Goal: Information Seeking & Learning: Find specific fact

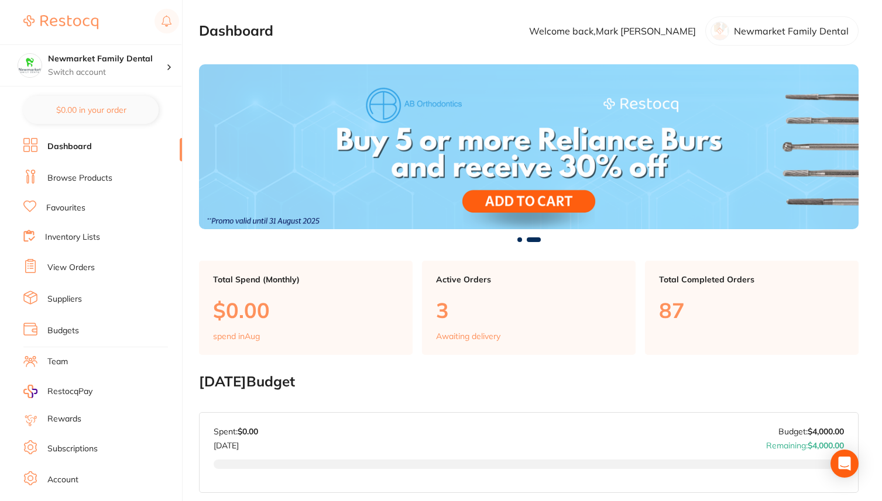
click at [94, 188] on ul "Dashboard Browse Products Favourites Inventory Lists View Orders Suppliers Budg…" at bounding box center [102, 340] width 159 height 404
click at [94, 178] on link "Browse Products" at bounding box center [79, 179] width 65 height 12
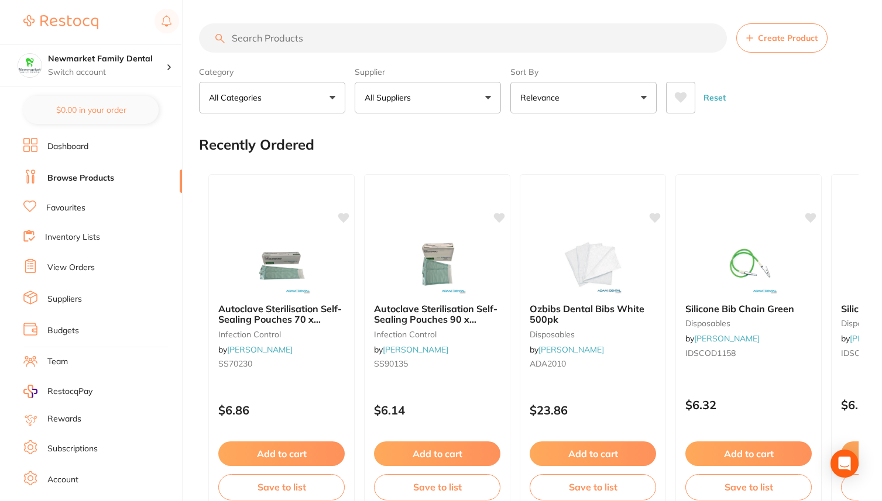
click at [319, 53] on section "Create Product Category All Categories All Categories 3D Printing anaesthetic a…" at bounding box center [528, 68] width 659 height 90
click at [319, 46] on input "search" at bounding box center [463, 37] width 528 height 29
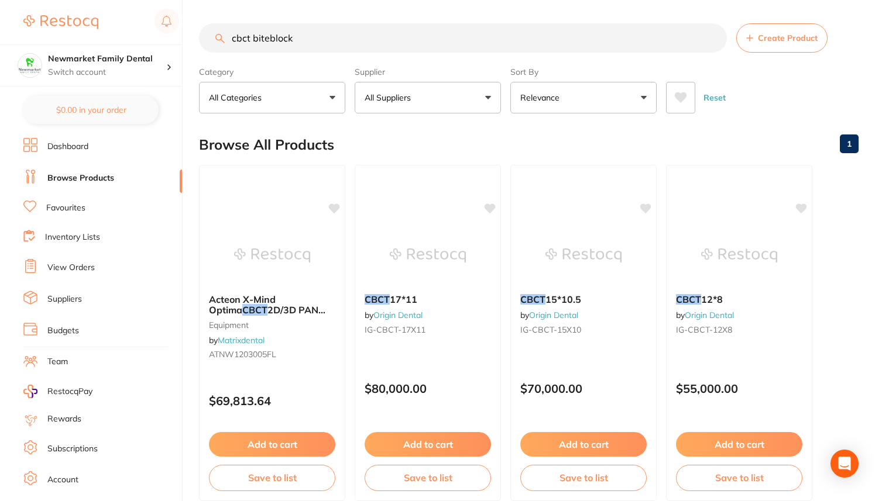
click at [271, 39] on input "cbct biteblock" at bounding box center [463, 37] width 528 height 29
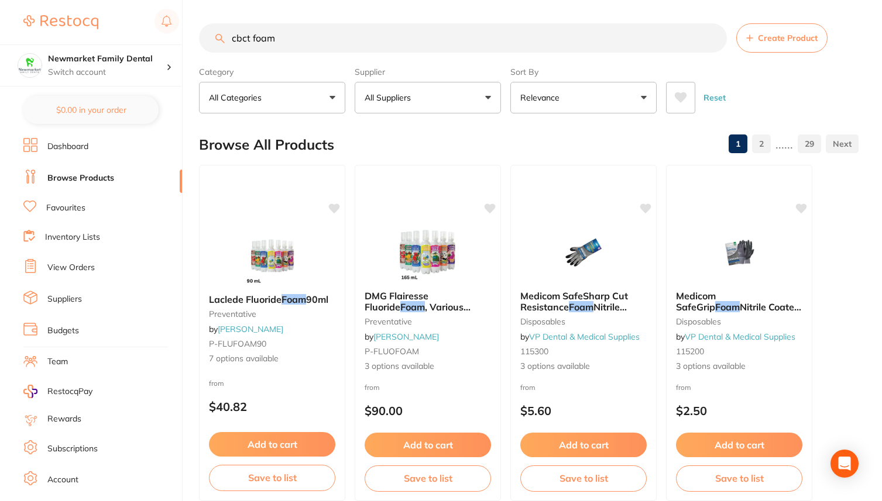
click at [295, 53] on section "cbct foam Create Product Category All Categories All Categories 3D Printing bur…" at bounding box center [528, 68] width 659 height 90
click at [295, 42] on input "cbct foam" at bounding box center [463, 37] width 528 height 29
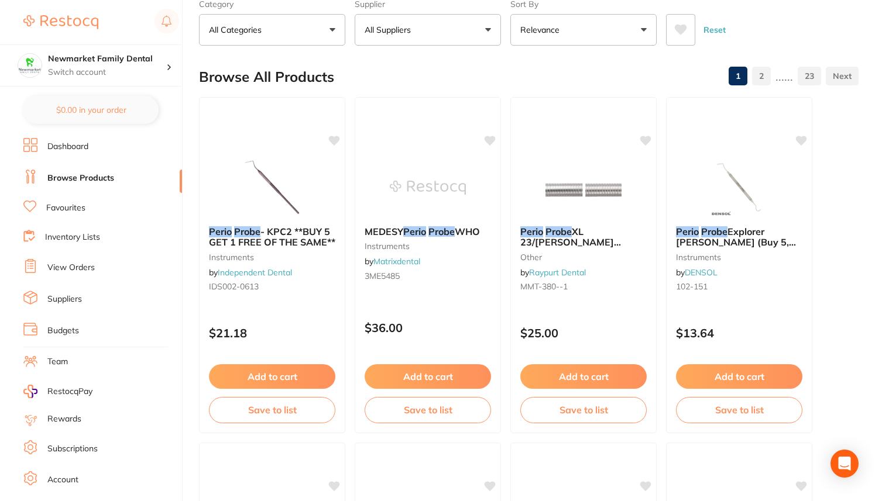
scroll to position [68, 0]
type input "perio probe"
click at [741, 238] on span "Explorer [PERSON_NAME] (Buy 5, get 1 free)" at bounding box center [735, 241] width 121 height 33
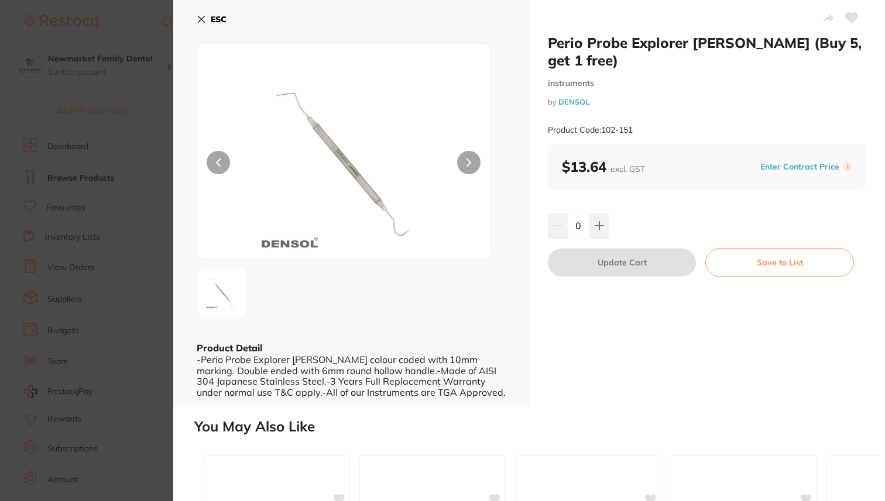
click at [321, 137] on img at bounding box center [344, 165] width 176 height 185
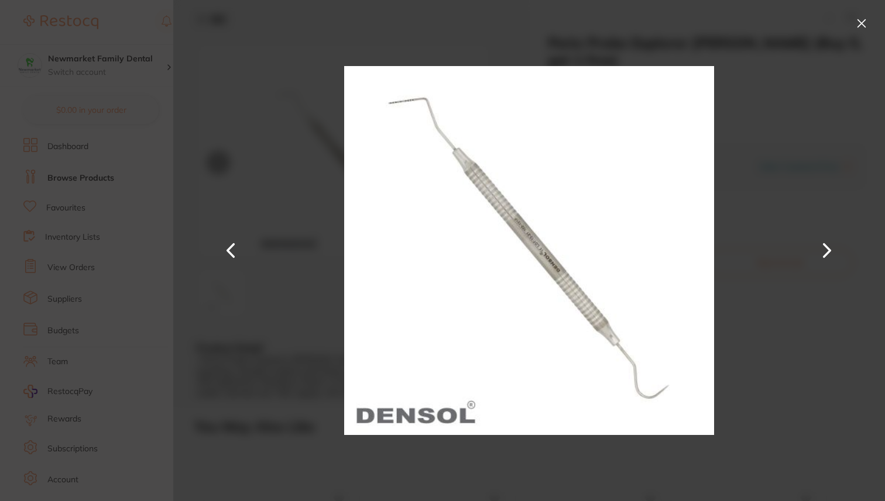
click at [861, 18] on button at bounding box center [861, 23] width 19 height 19
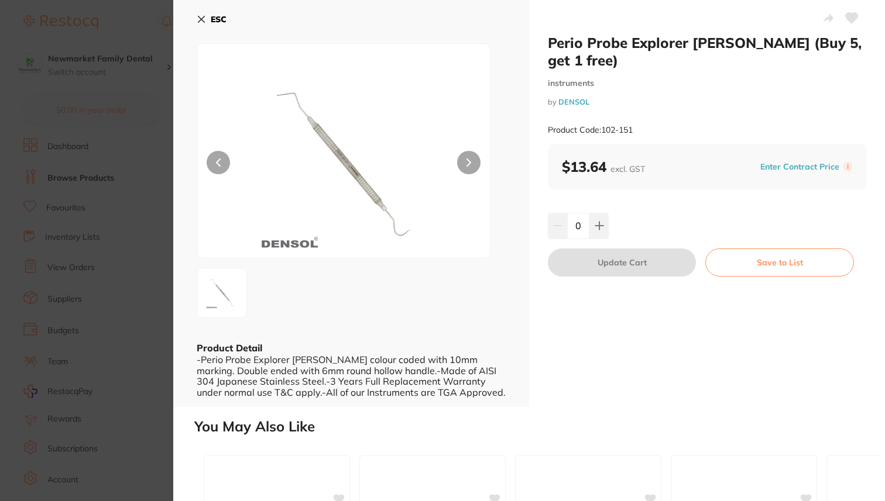
click at [202, 19] on icon at bounding box center [201, 19] width 9 height 9
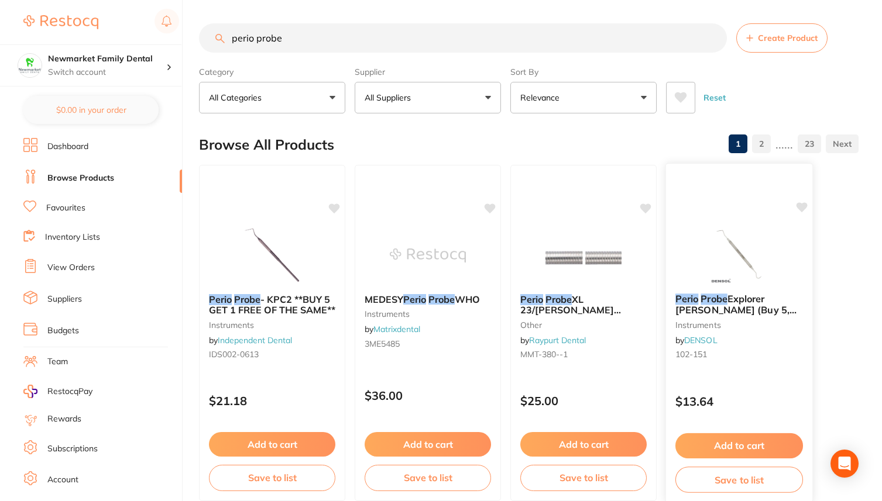
click at [740, 299] on span "Explorer [PERSON_NAME] (Buy 5, get 1 free)" at bounding box center [735, 309] width 121 height 33
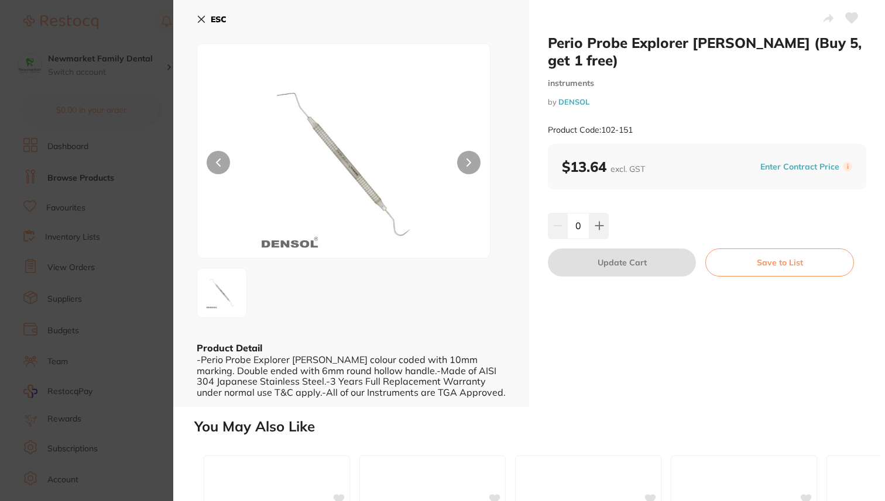
click at [363, 188] on img at bounding box center [344, 165] width 176 height 185
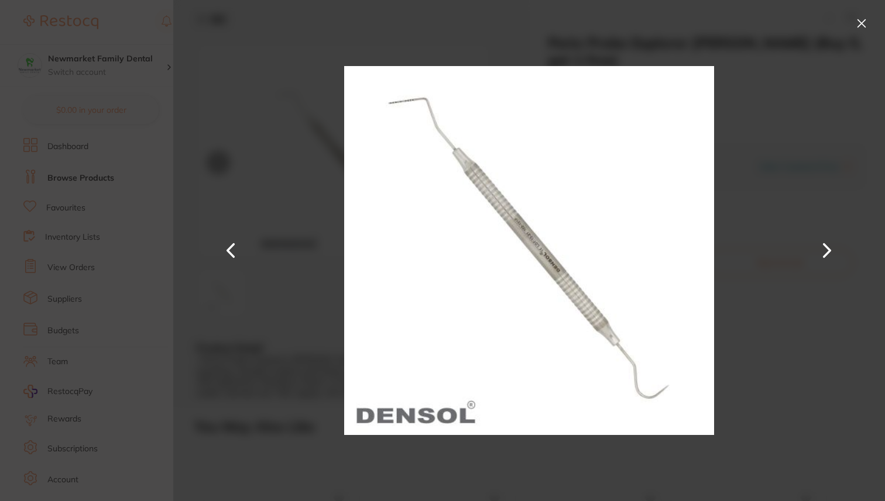
click at [862, 20] on button at bounding box center [861, 23] width 19 height 19
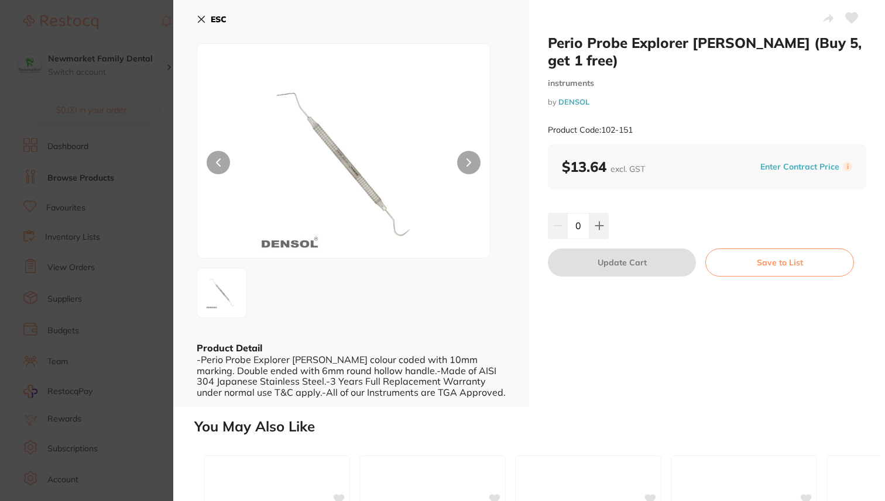
click at [201, 20] on icon at bounding box center [201, 19] width 9 height 9
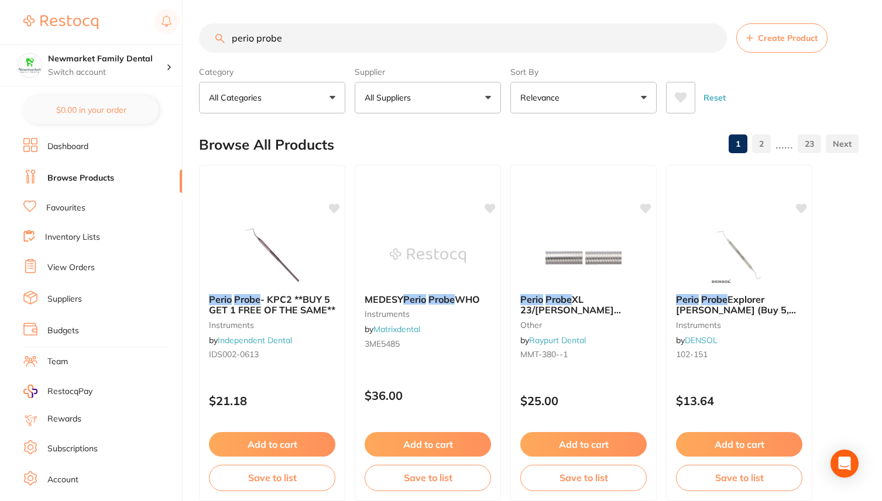
click at [190, 270] on div "$433.00 Newmarket Family Dental Switch account Newmarket Family Dental $0.00 in…" at bounding box center [441, 250] width 882 height 501
click at [69, 264] on link "View Orders" at bounding box center [70, 268] width 47 height 12
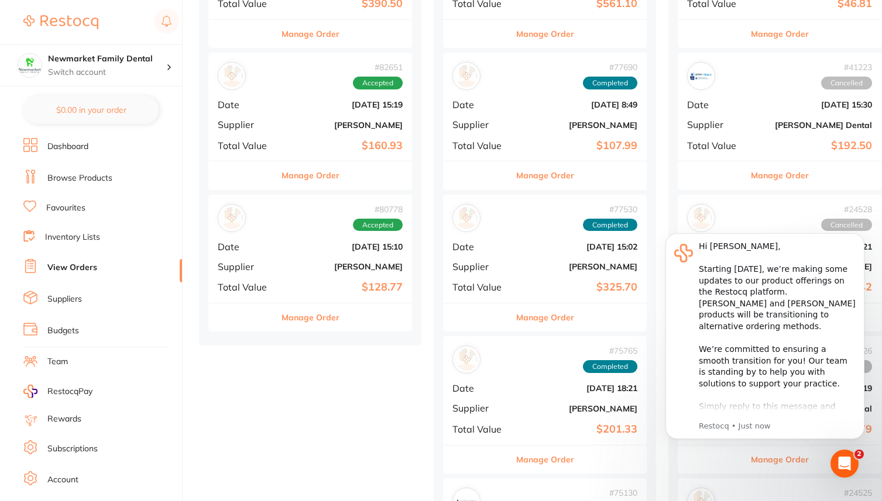
scroll to position [275, 0]
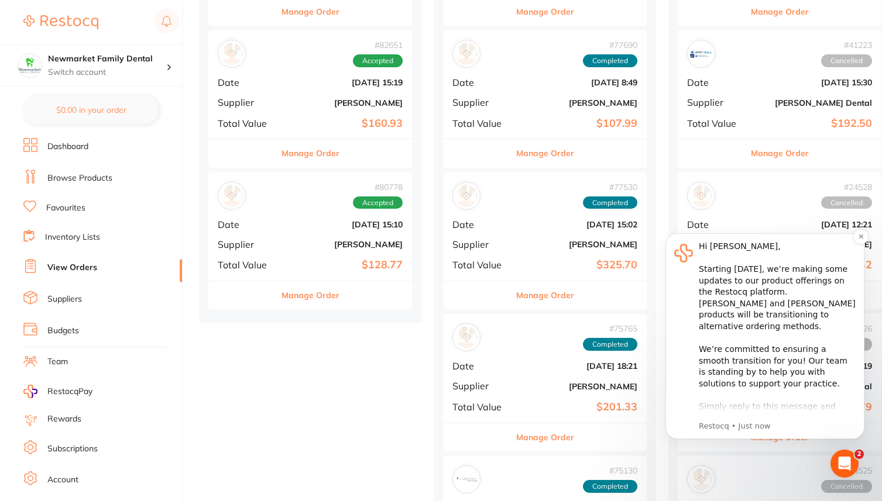
click at [763, 315] on div "Hi [PERSON_NAME], ​ Starting [DATE], we’re making some updates to our product o…" at bounding box center [777, 378] width 157 height 275
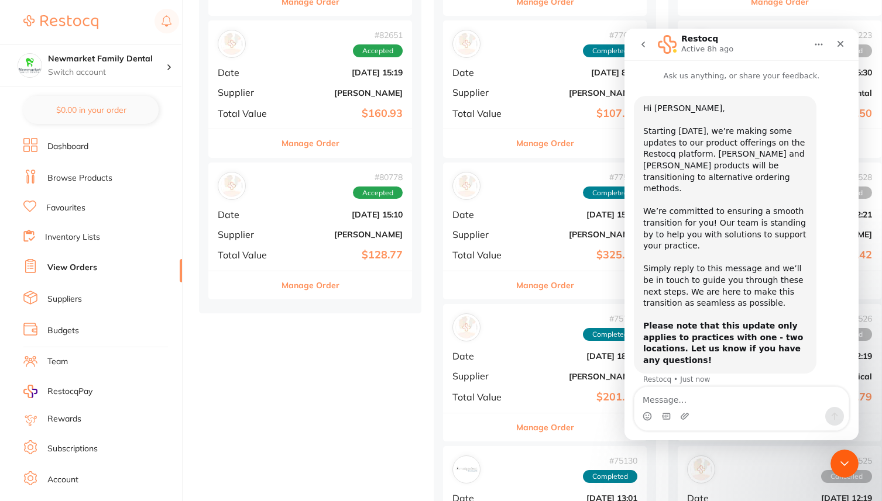
scroll to position [284, 0]
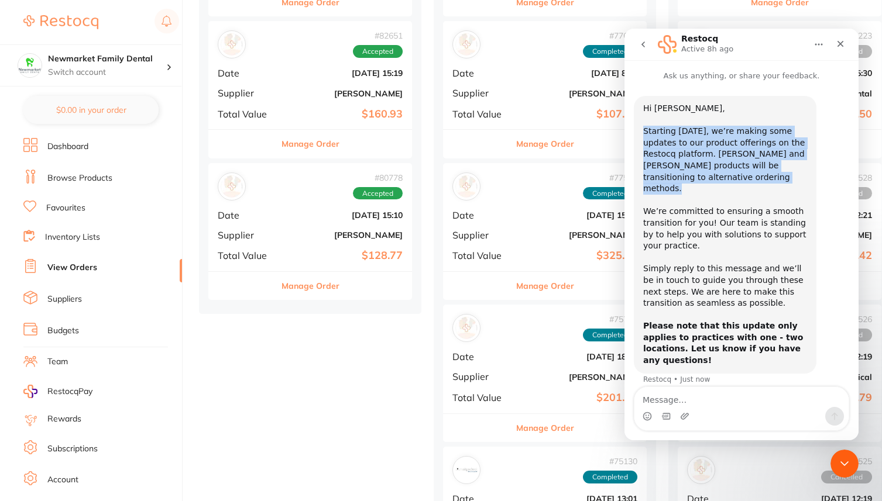
drag, startPoint x: 769, startPoint y: 178, endPoint x: 642, endPoint y: 132, distance: 135.1
click at [642, 132] on div "Hi [PERSON_NAME], ​ Starting [DATE], we’re making some updates to our product o…" at bounding box center [725, 235] width 183 height 278
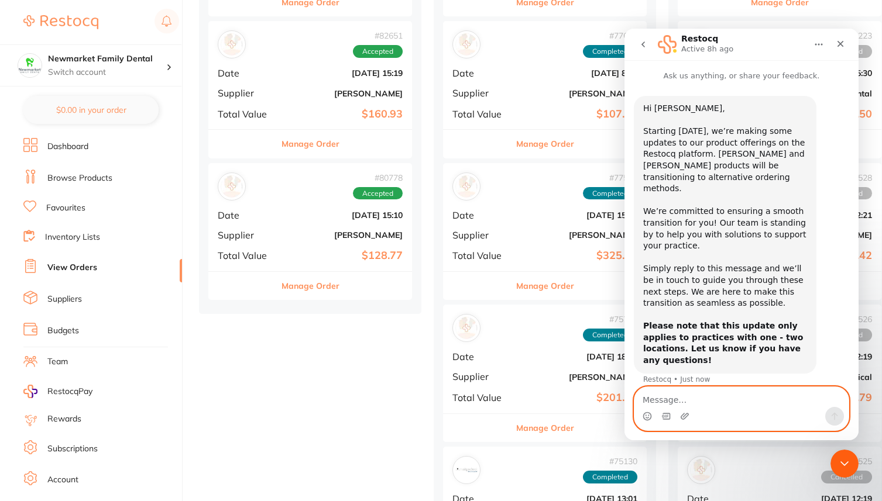
click at [669, 394] on textarea "Message…" at bounding box center [741, 397] width 214 height 20
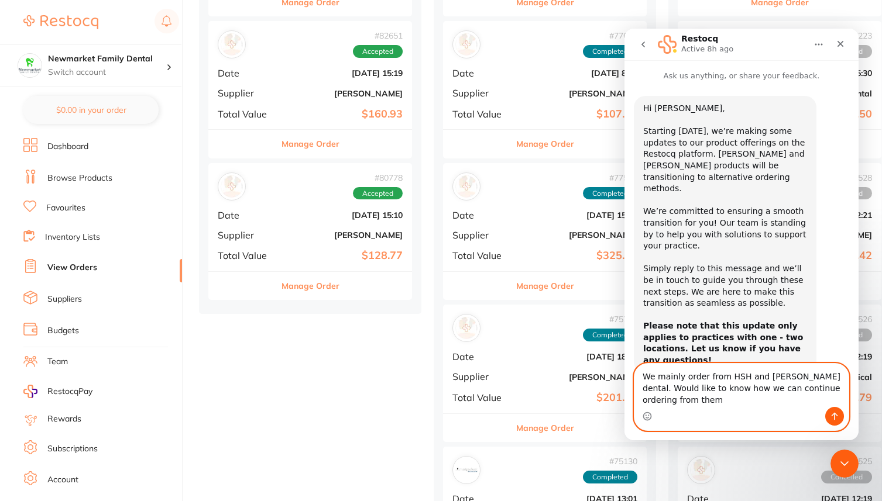
scroll to position [11, 0]
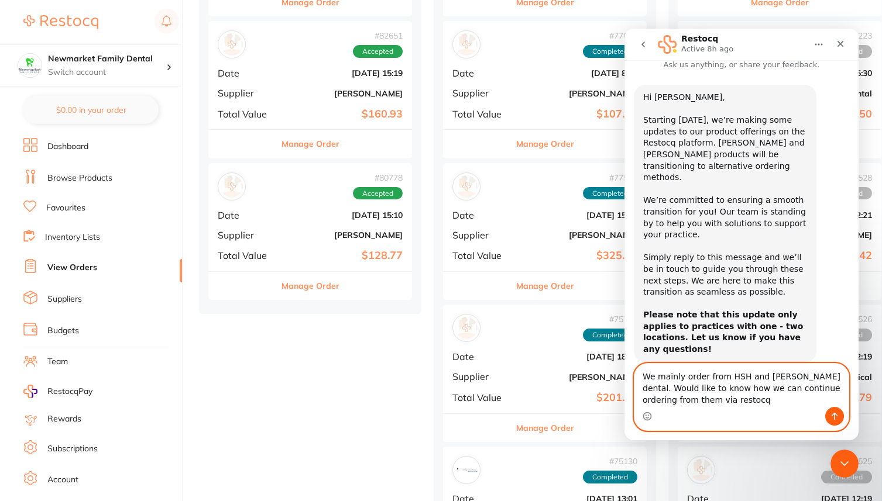
type textarea "We mainly order from HSH and [PERSON_NAME] dental. Would like to know how we ca…"
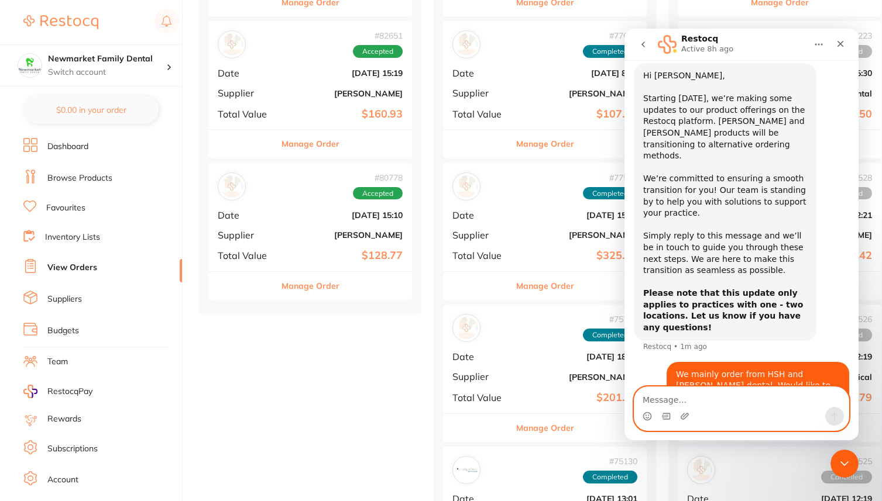
scroll to position [46, 0]
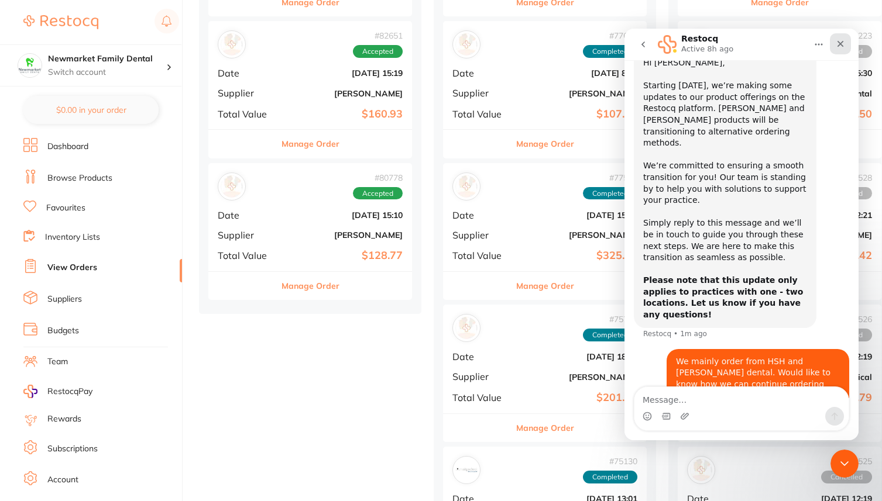
click at [839, 44] on icon "Close" at bounding box center [840, 44] width 6 height 6
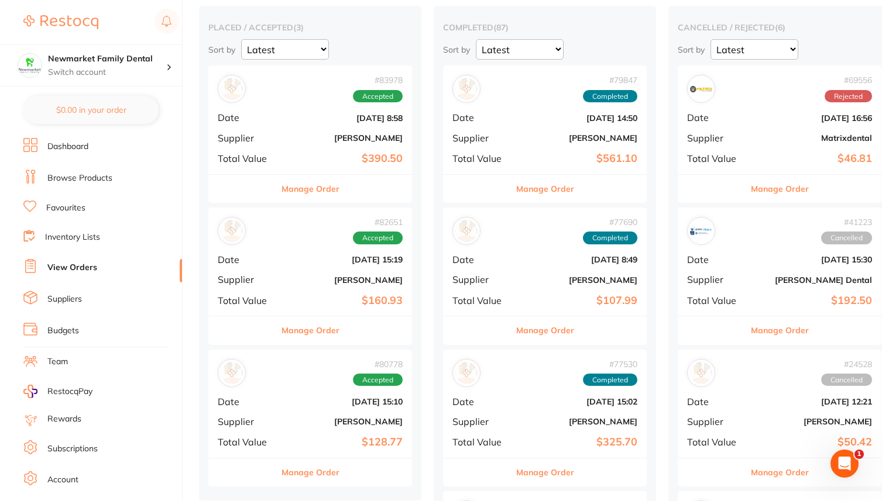
scroll to position [0, 0]
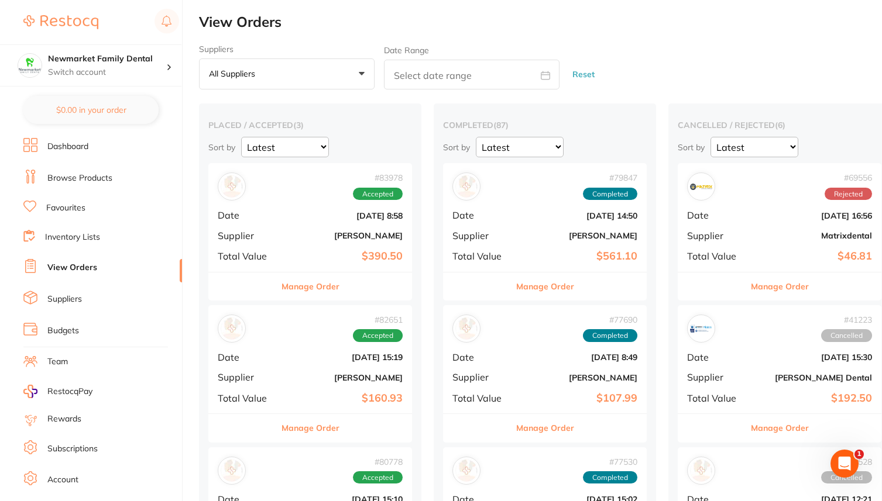
click at [385, 21] on h2 "View Orders" at bounding box center [540, 22] width 683 height 16
click at [412, 26] on h2 "View Orders" at bounding box center [540, 22] width 683 height 16
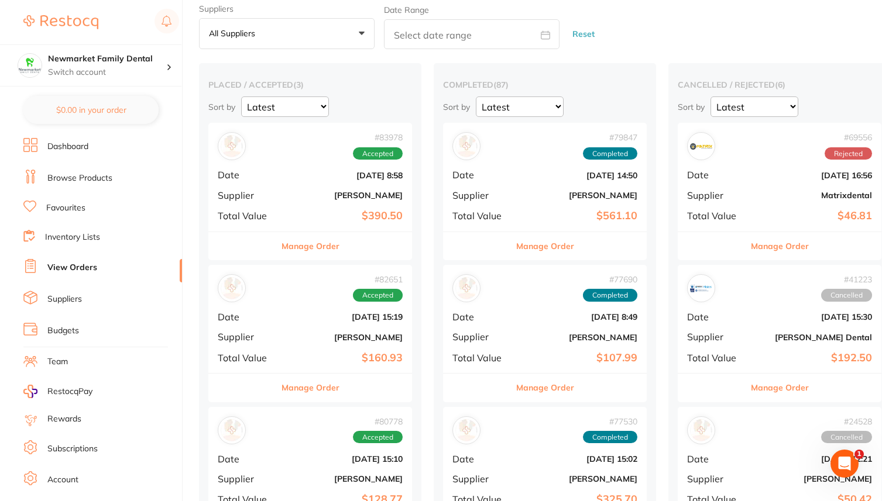
scroll to position [23, 0]
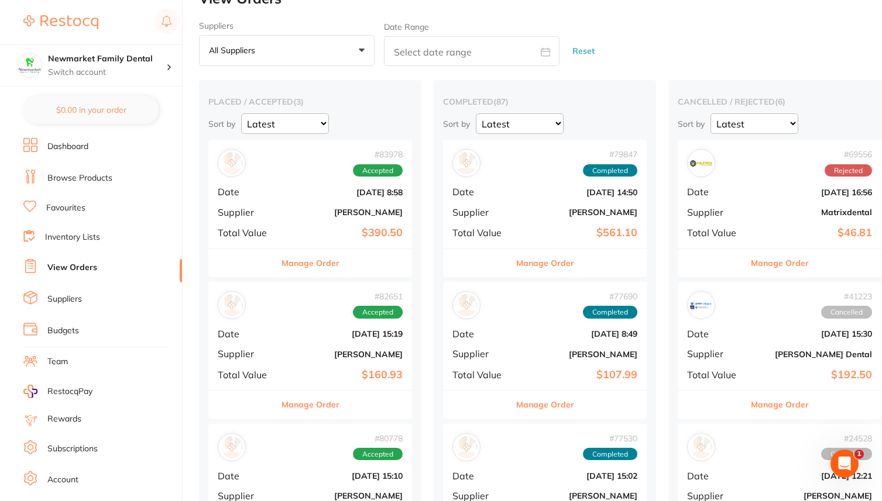
click at [755, 192] on b "[DATE] 16:56" at bounding box center [813, 192] width 117 height 9
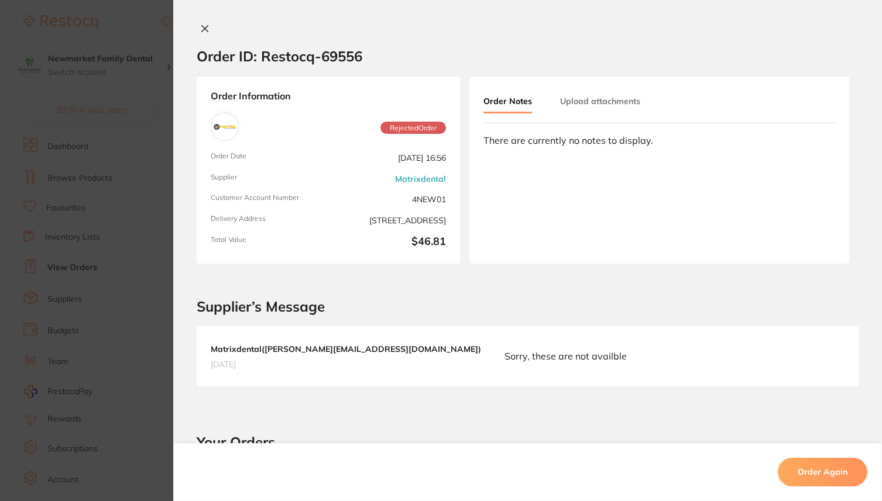
click at [204, 29] on icon at bounding box center [204, 28] width 9 height 9
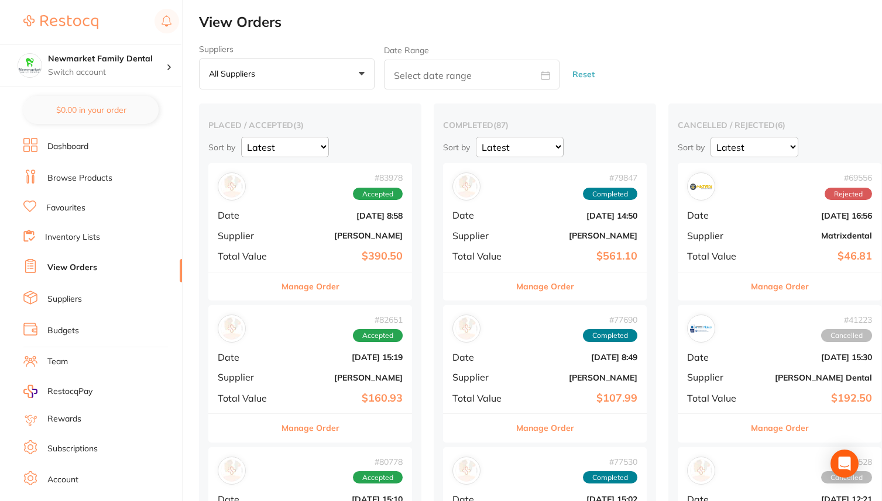
click at [51, 363] on li "Team" at bounding box center [102, 362] width 159 height 18
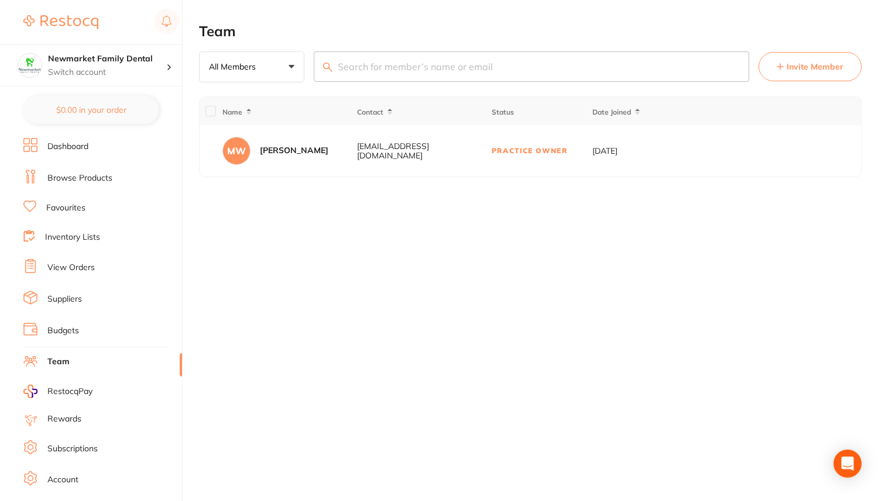
click at [62, 386] on span "RestocqPay" at bounding box center [69, 392] width 45 height 12
click at [50, 414] on link "Rewards" at bounding box center [64, 420] width 34 height 12
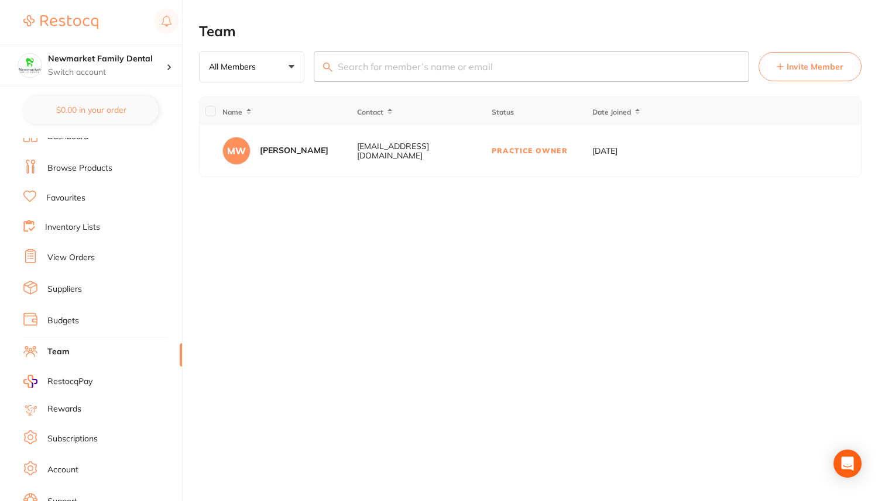
scroll to position [7, 0]
click at [88, 226] on link "Inventory Lists" at bounding box center [72, 231] width 55 height 12
